Goal: Navigation & Orientation: Find specific page/section

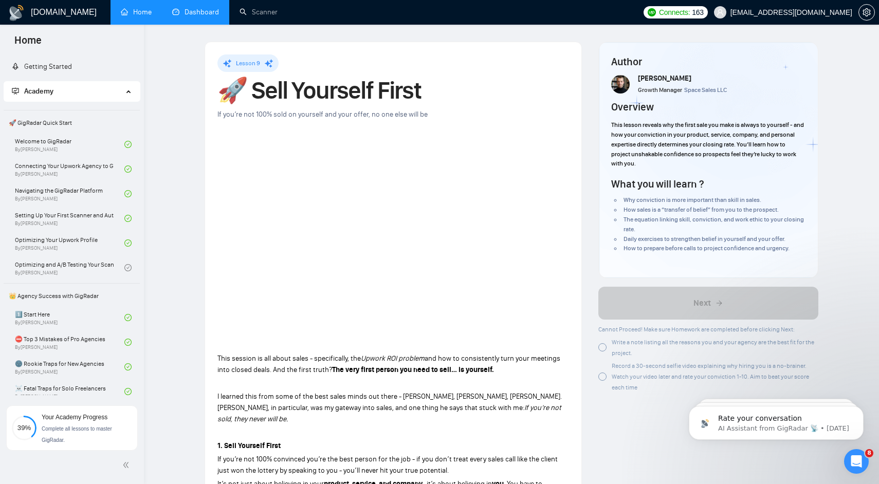
click at [192, 16] on link "Dashboard" at bounding box center [195, 12] width 47 height 9
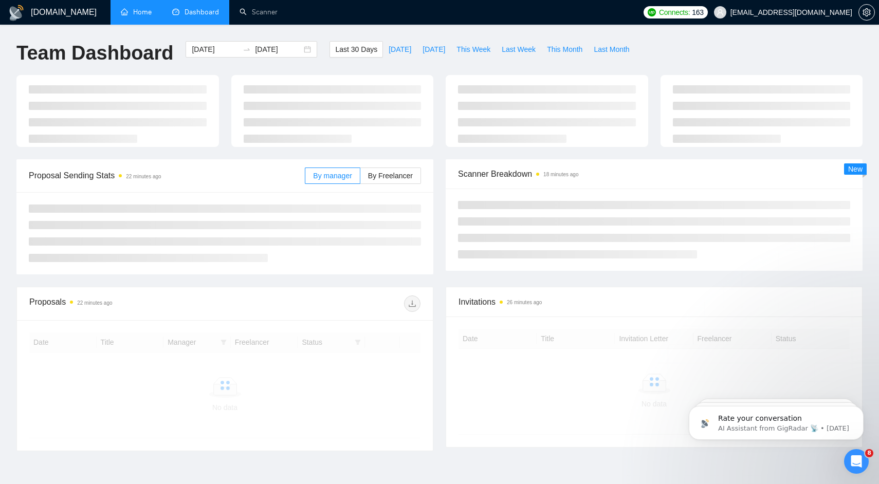
click at [147, 12] on link "Home" at bounding box center [136, 12] width 31 height 9
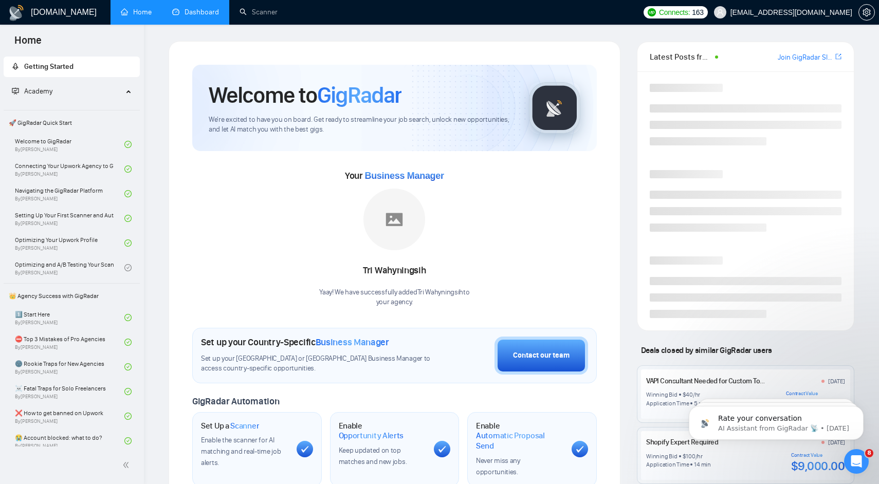
click at [386, 179] on span "Business Manager" at bounding box center [404, 176] width 79 height 10
drag, startPoint x: 386, startPoint y: 179, endPoint x: 413, endPoint y: 179, distance: 27.2
click at [413, 179] on span "Business Manager" at bounding box center [404, 176] width 79 height 10
copy span "Business Manager"
